Goal: Task Accomplishment & Management: Manage account settings

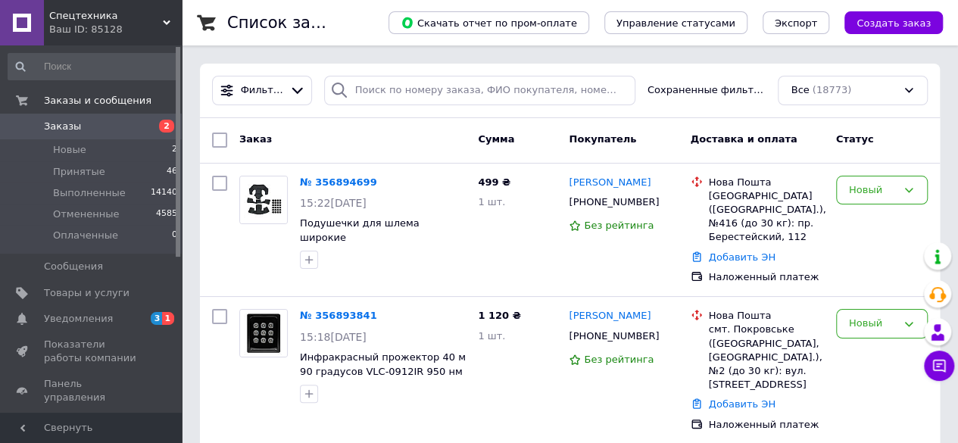
click at [67, 128] on span "Заказы" at bounding box center [62, 127] width 37 height 14
click at [64, 125] on span "Заказы" at bounding box center [62, 127] width 37 height 14
